Goal: Transaction & Acquisition: Register for event/course

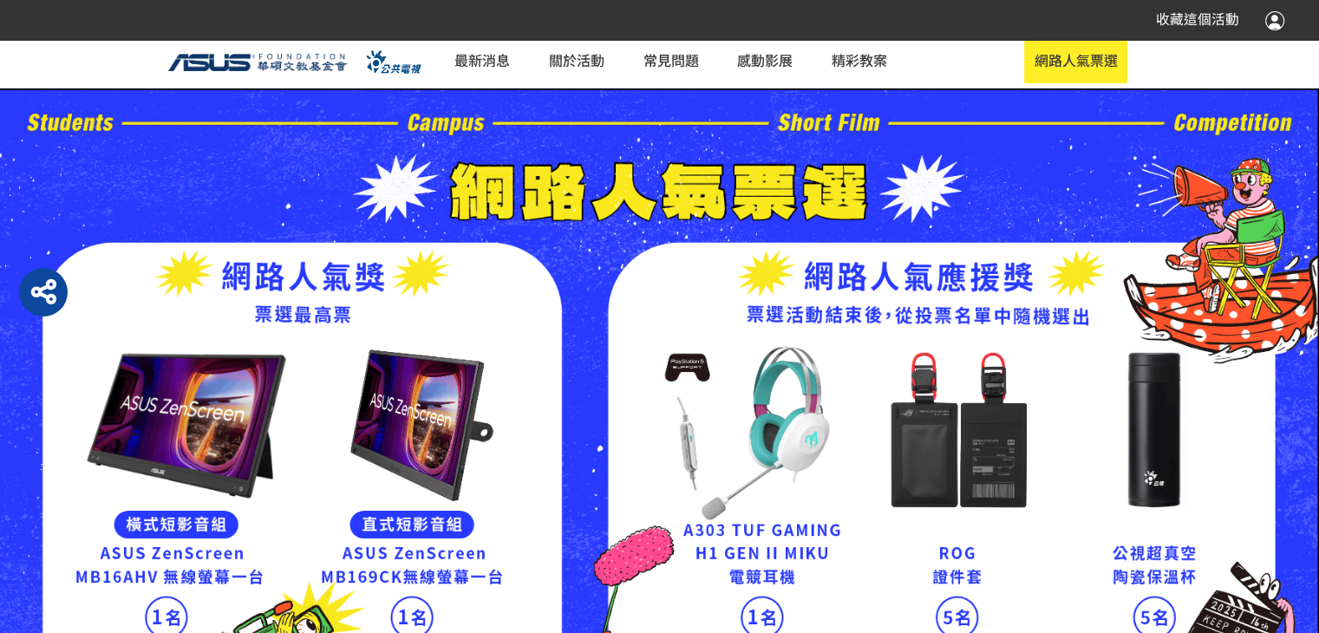
click at [479, 12] on div "收藏這個活動" at bounding box center [659, 19] width 1249 height 31
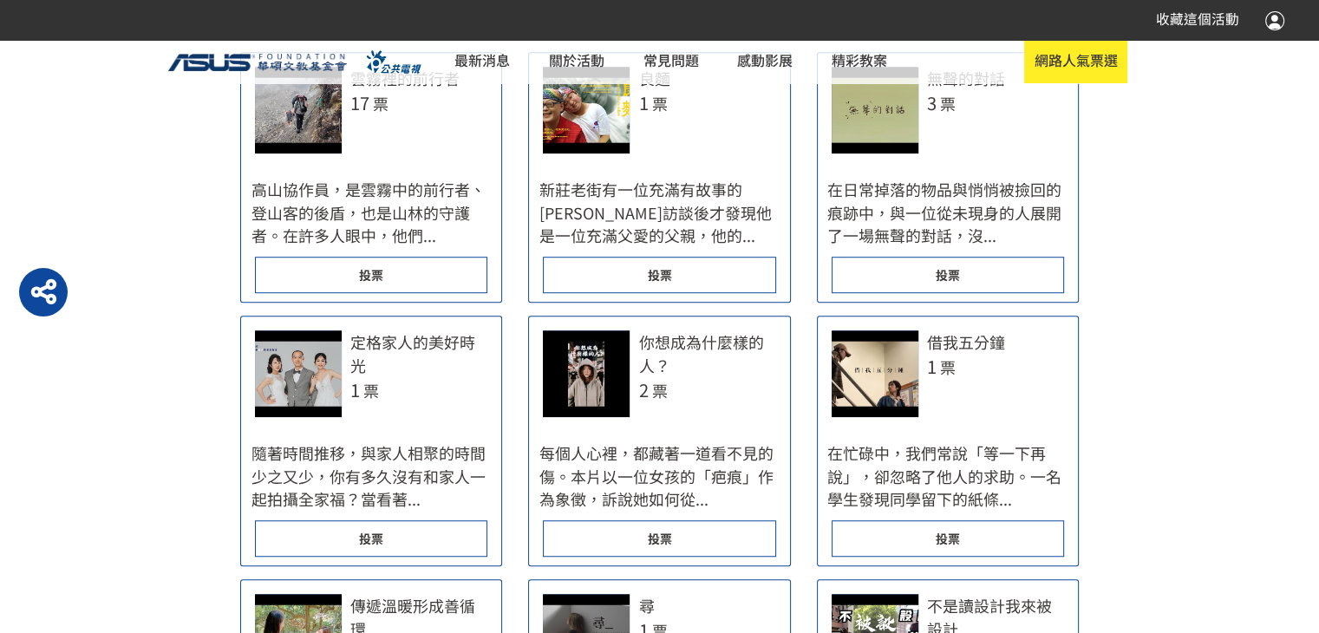
scroll to position [1179, 0]
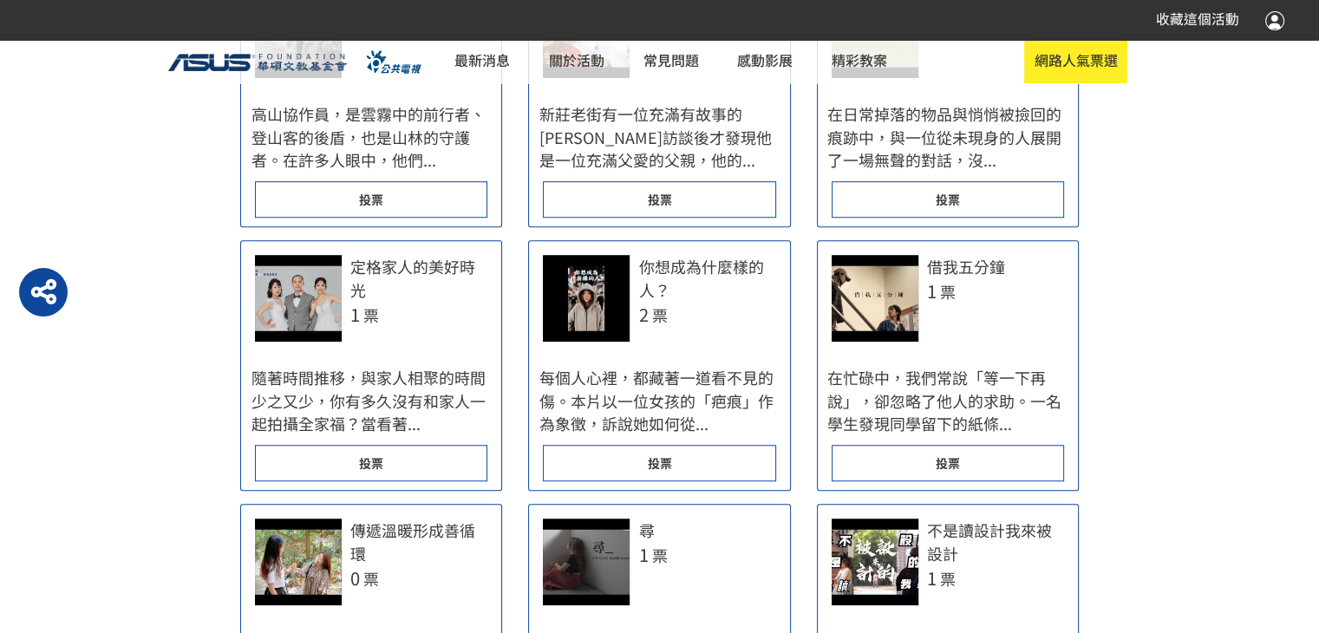
click at [645, 199] on div "投票" at bounding box center [659, 199] width 232 height 36
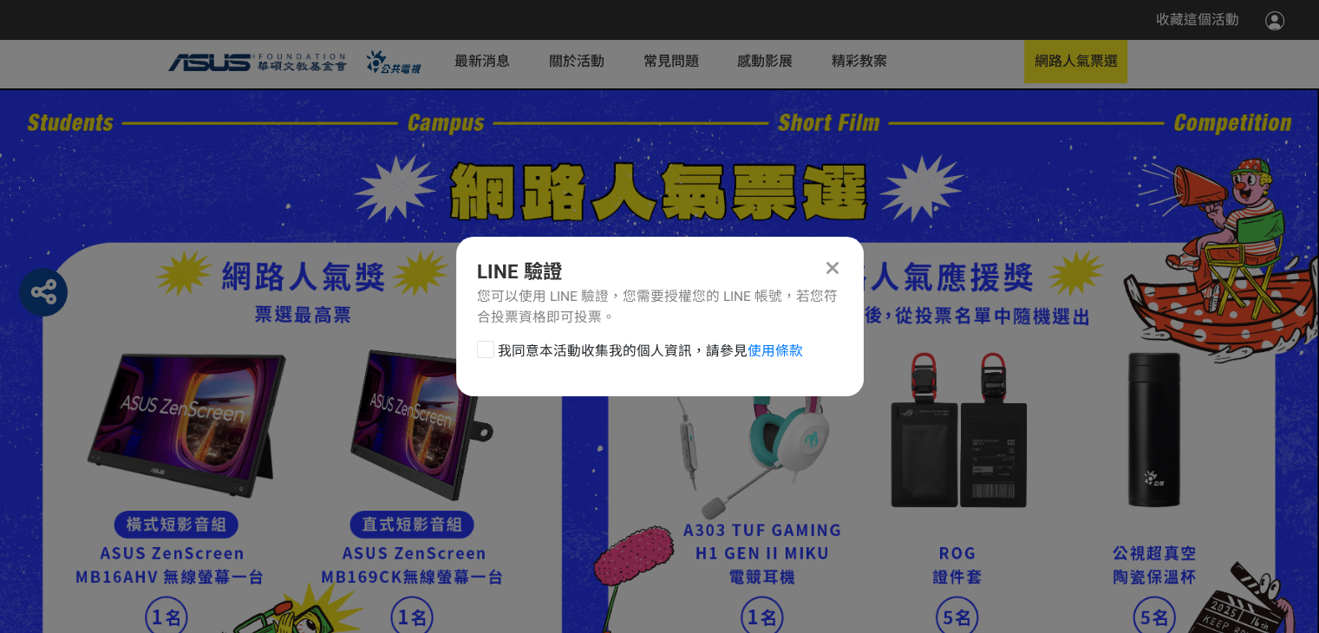
scroll to position [0, 0]
click at [486, 344] on div at bounding box center [485, 349] width 17 height 17
checkbox input "true"
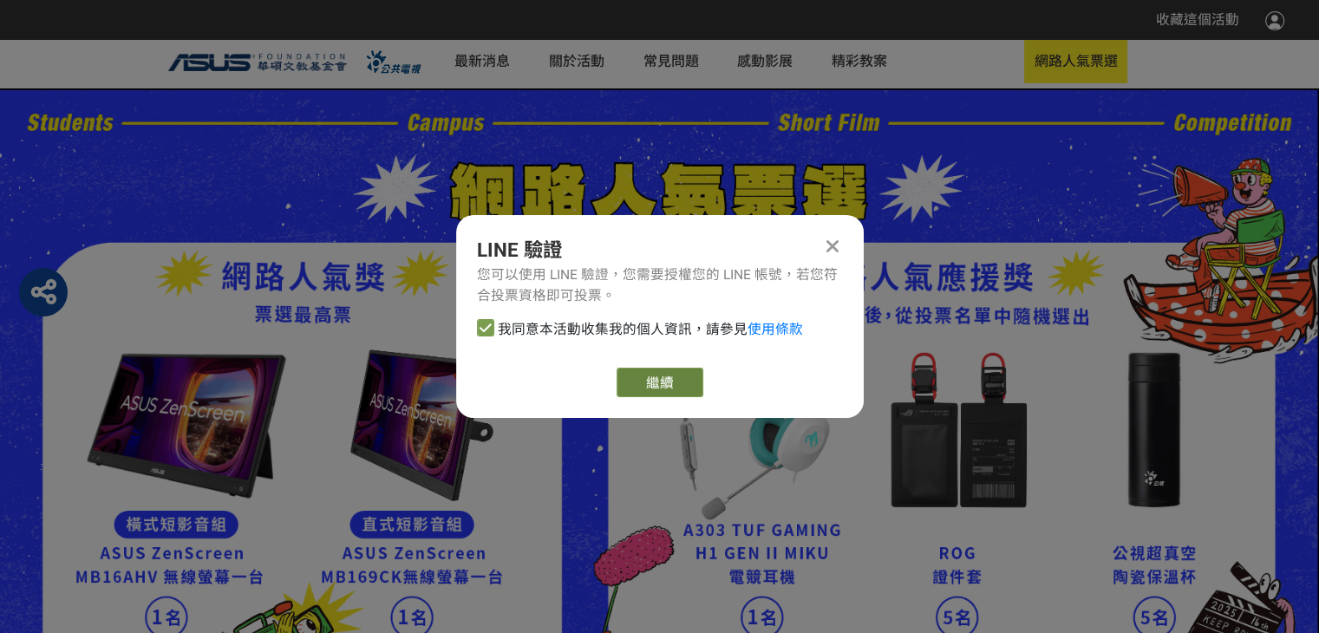
click at [655, 384] on link "繼續" at bounding box center [659, 382] width 87 height 29
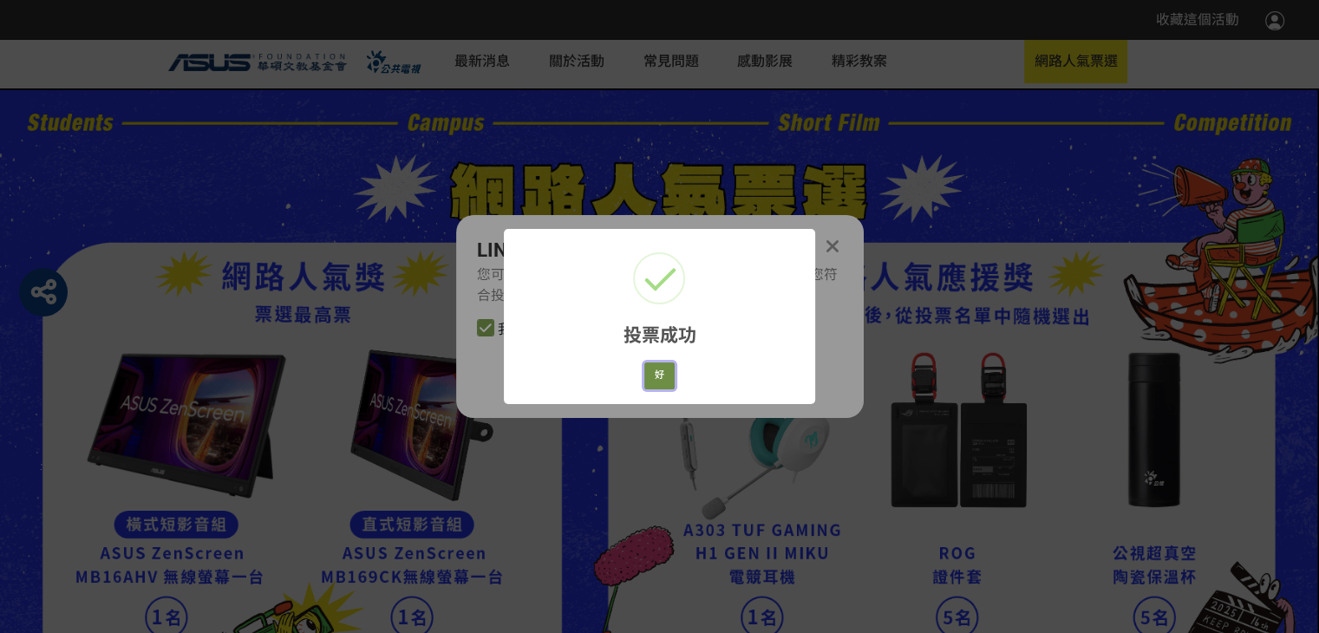
click at [664, 379] on button "好" at bounding box center [659, 375] width 31 height 27
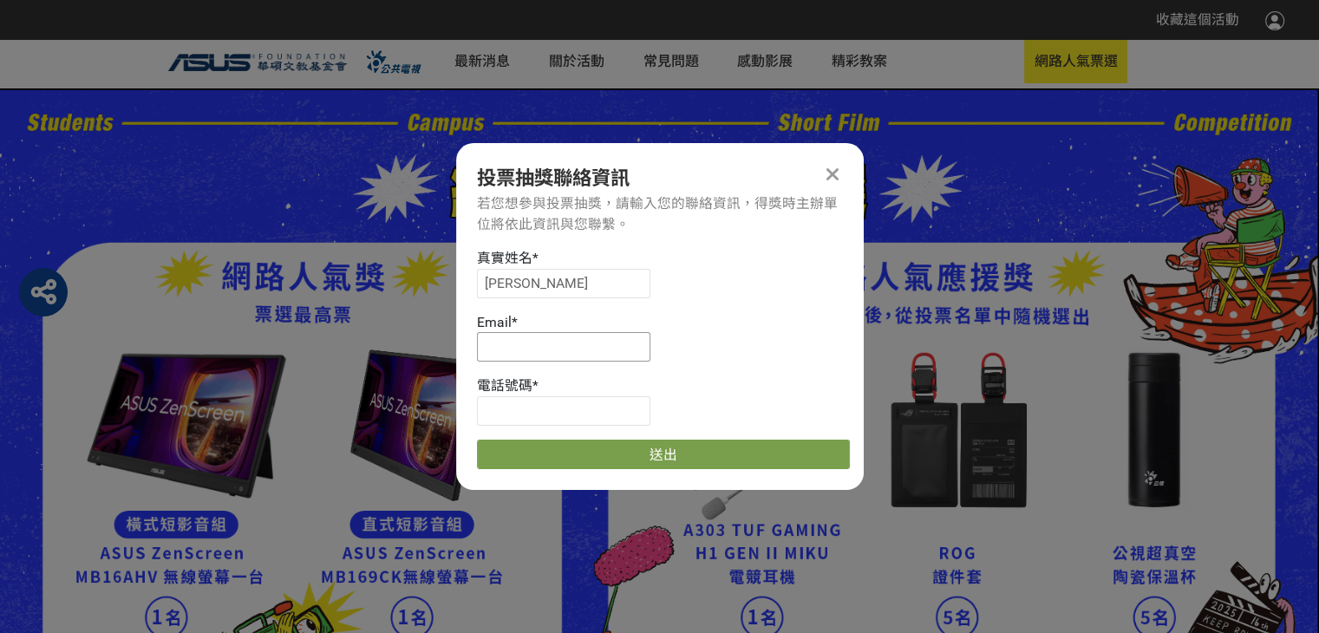
click at [528, 345] on input at bounding box center [563, 346] width 173 height 29
click at [499, 349] on input at bounding box center [563, 346] width 173 height 29
paste input "[EMAIL_ADDRESS][DOMAIN_NAME]"
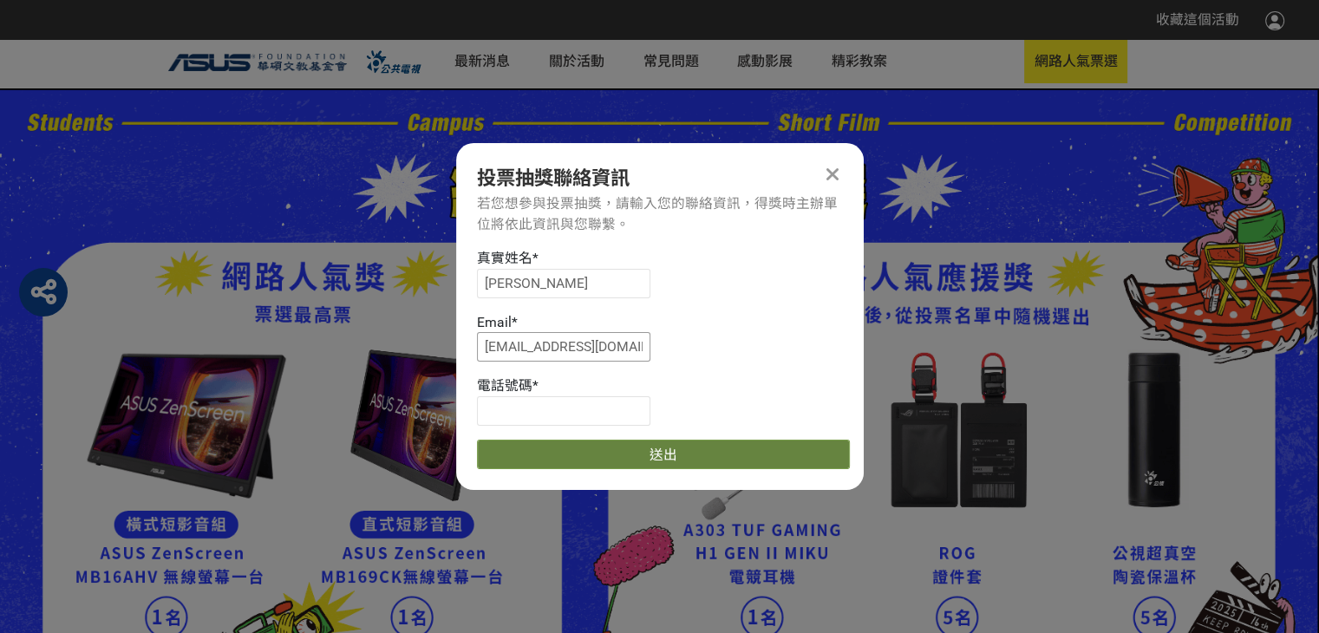
type input "[EMAIL_ADDRESS][DOMAIN_NAME]"
click at [546, 445] on button "送出" at bounding box center [663, 454] width 373 height 29
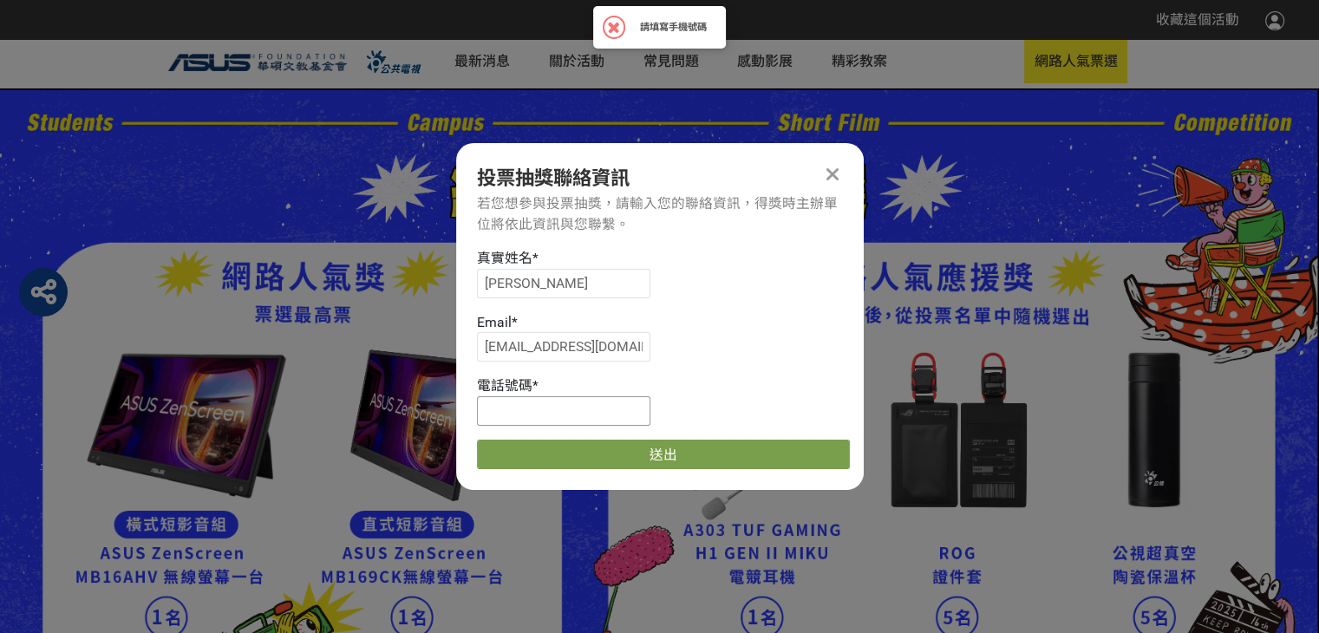
click at [518, 414] on input at bounding box center [563, 410] width 173 height 29
drag, startPoint x: 520, startPoint y: 414, endPoint x: 503, endPoint y: 407, distance: 18.7
click at [503, 407] on input at bounding box center [563, 410] width 173 height 29
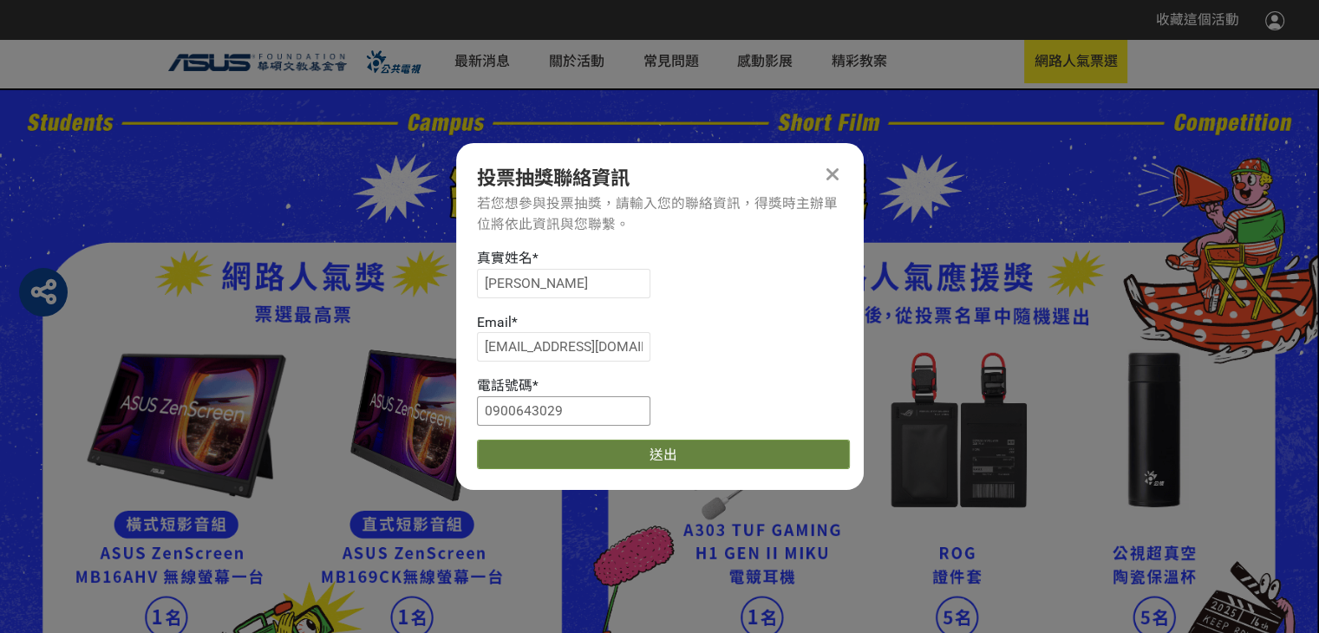
type input "0900643029"
click at [572, 445] on button "送出" at bounding box center [663, 454] width 373 height 29
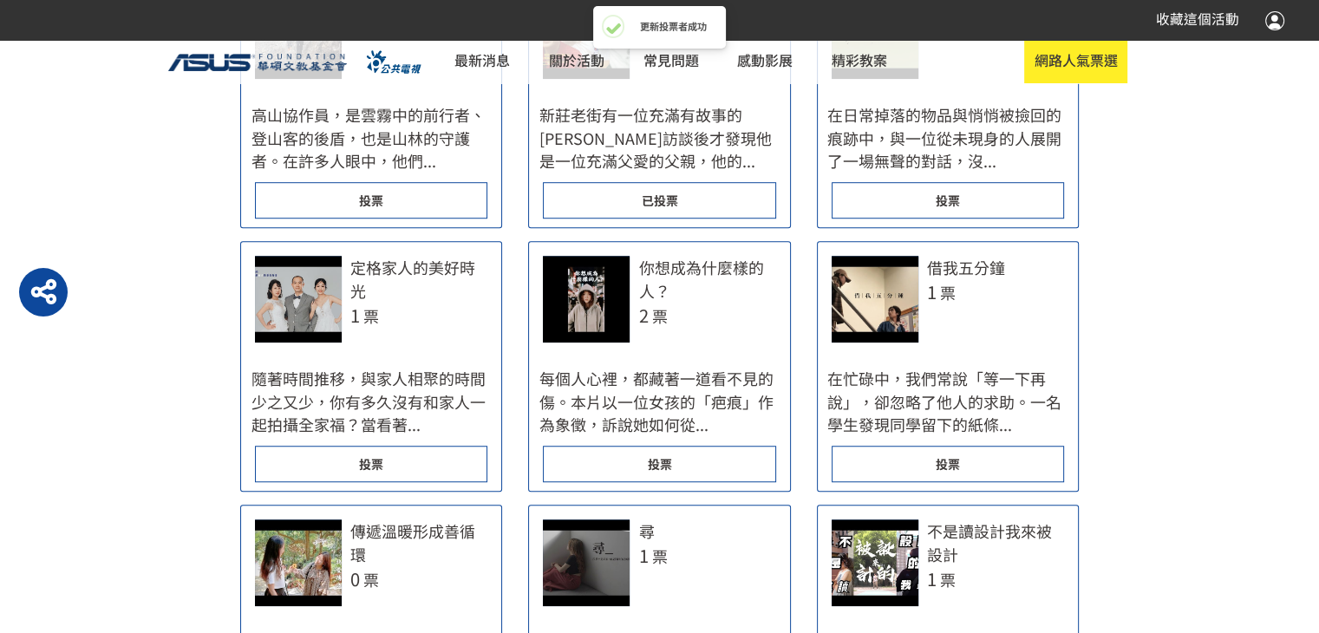
scroll to position [1179, 0]
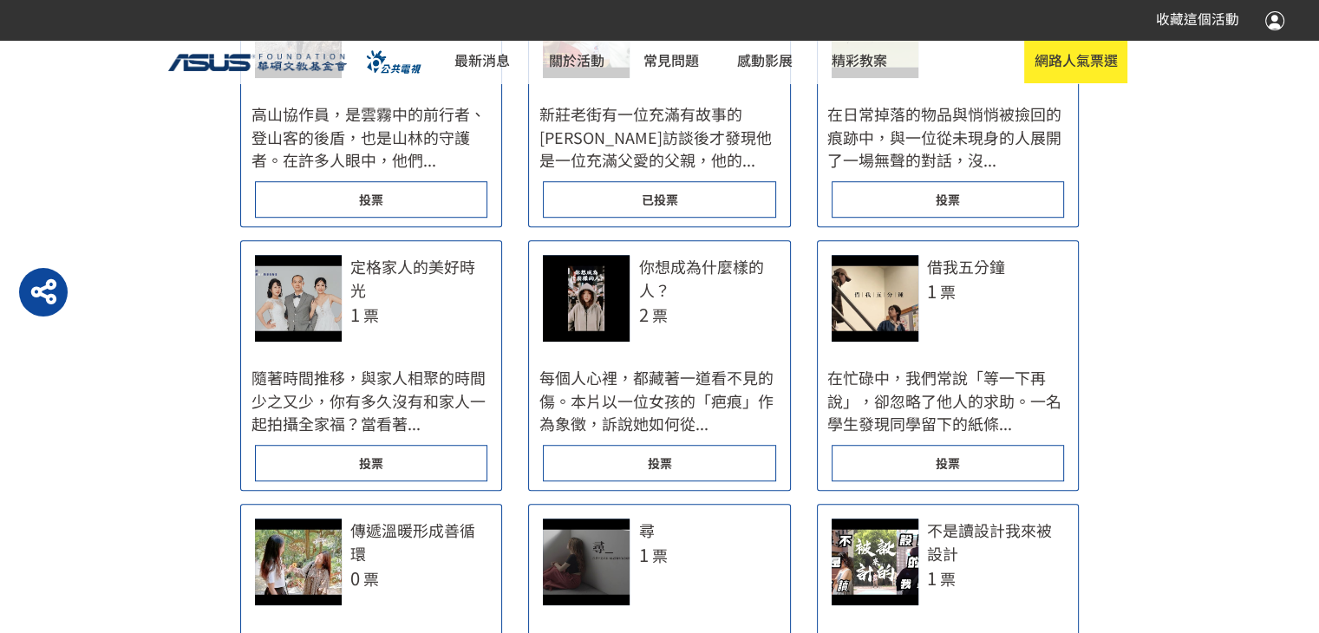
click at [916, 462] on div "投票" at bounding box center [947, 463] width 232 height 36
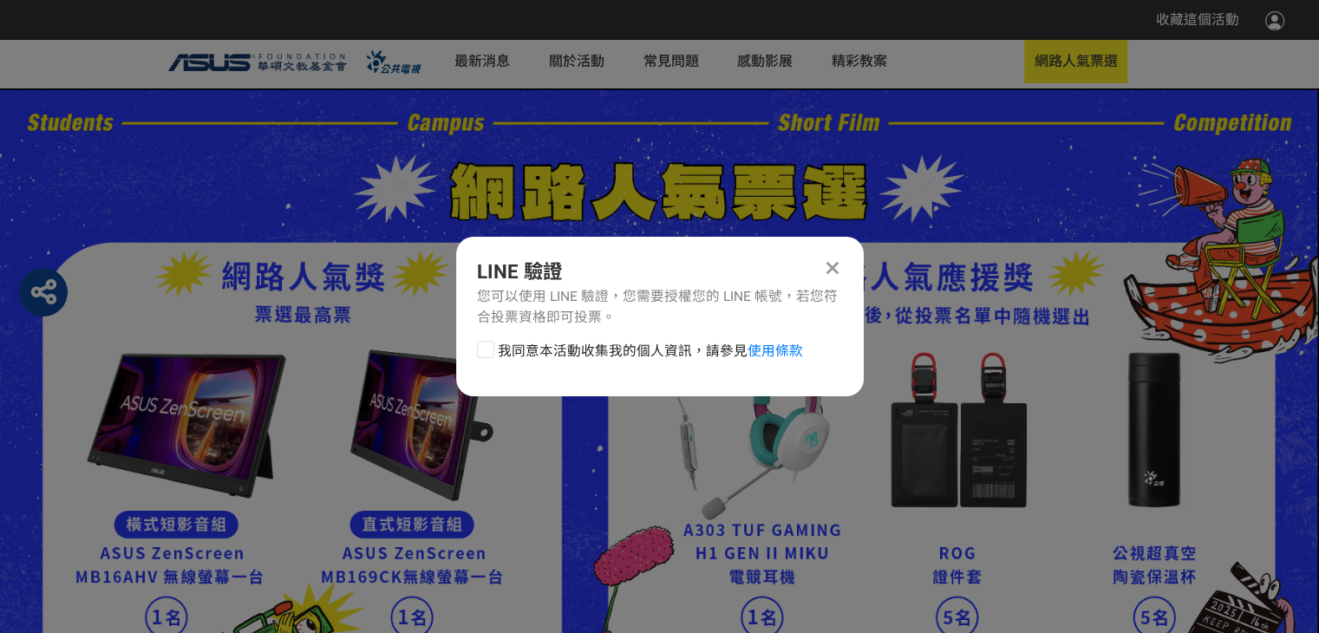
scroll to position [0, 0]
click at [481, 348] on div at bounding box center [485, 349] width 17 height 17
checkbox input "true"
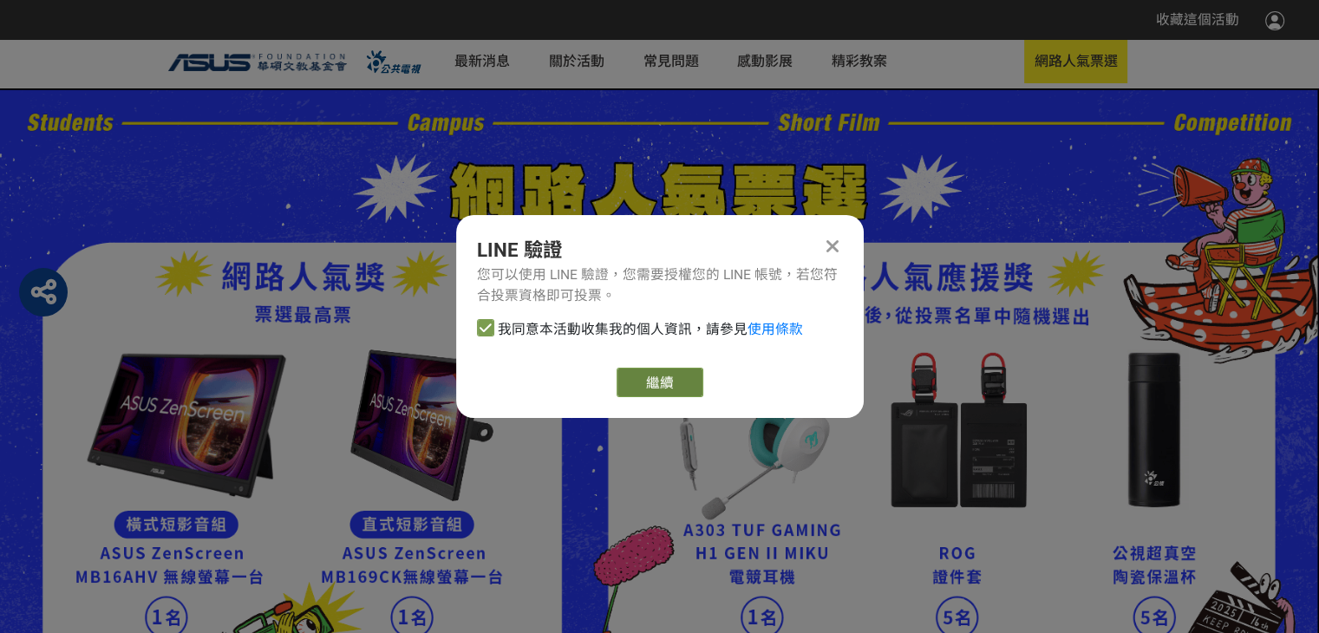
click at [654, 386] on button "繼續" at bounding box center [659, 382] width 87 height 29
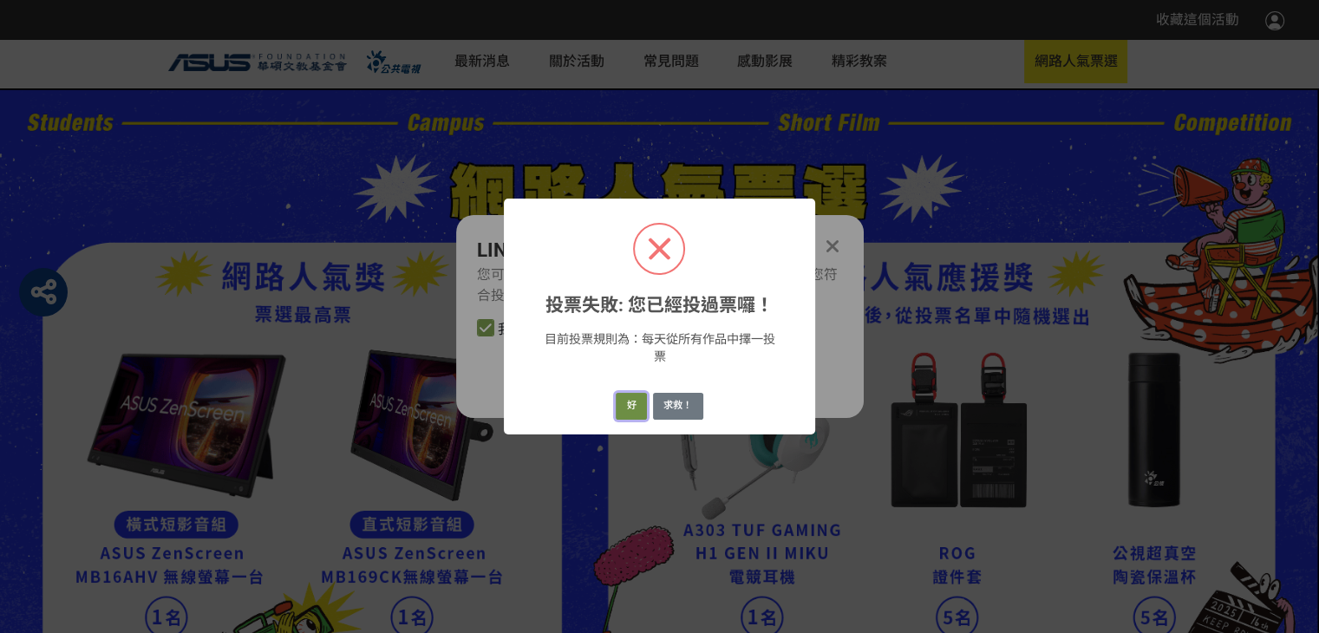
click at [635, 402] on button "好" at bounding box center [631, 406] width 31 height 27
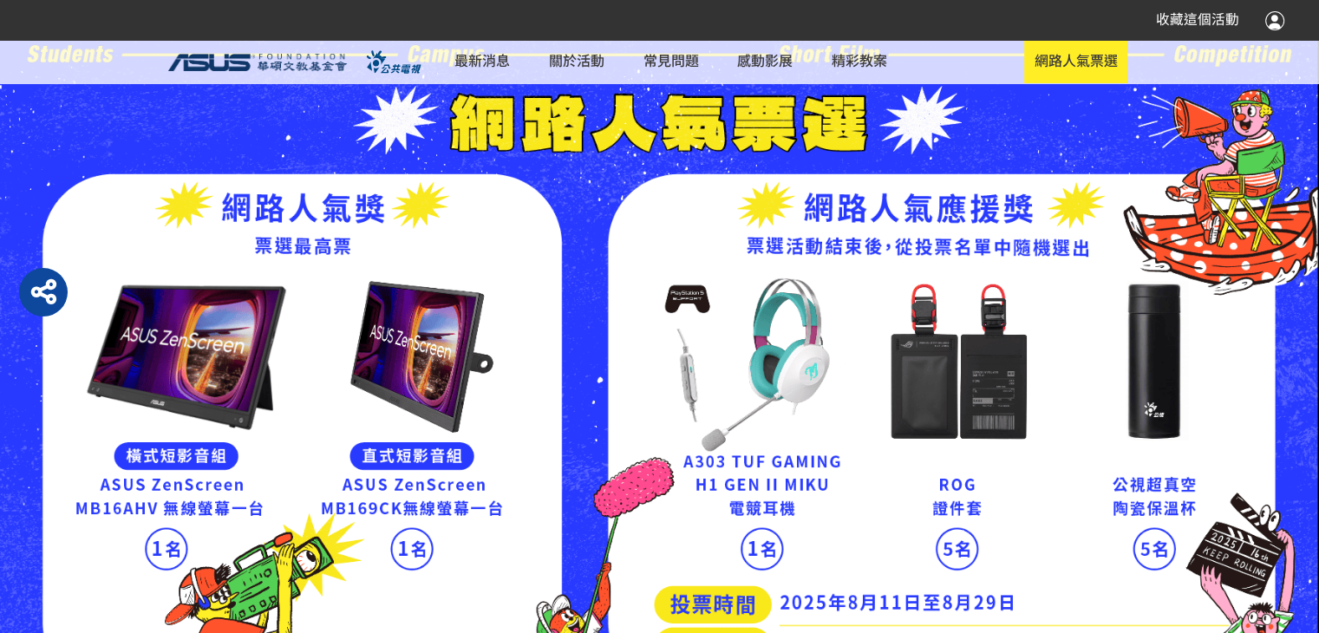
scroll to position [344, 0]
